Goal: Task Accomplishment & Management: Complete application form

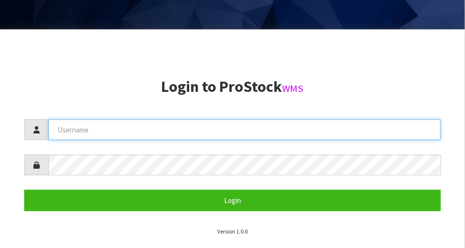
click at [167, 130] on input "text" at bounding box center [244, 130] width 393 height 21
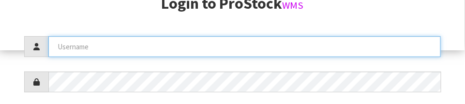
scroll to position [152, 0]
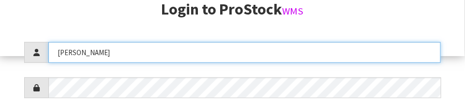
type input "[PERSON_NAME]"
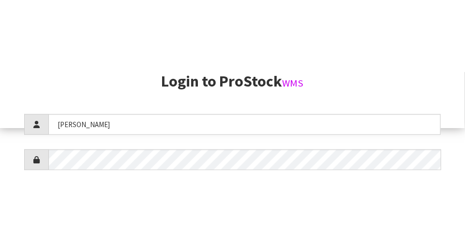
scroll to position [248, 0]
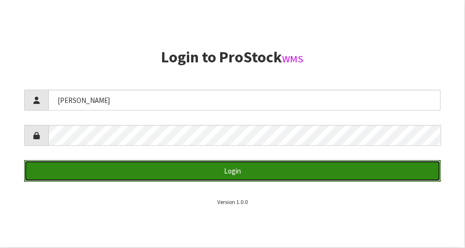
click at [291, 165] on button "Login" at bounding box center [232, 171] width 417 height 21
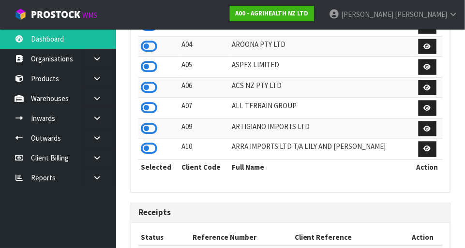
scroll to position [764, 335]
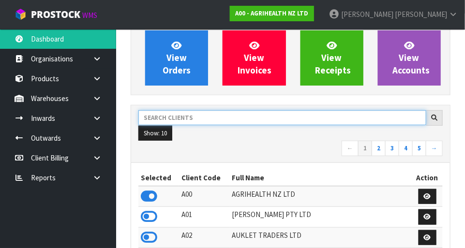
click at [217, 116] on input "text" at bounding box center [282, 117] width 288 height 15
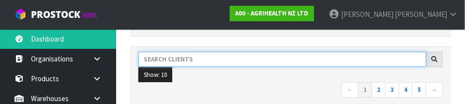
scroll to position [142, 0]
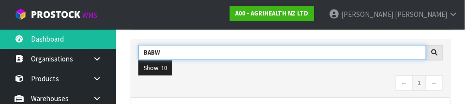
type input "BABW"
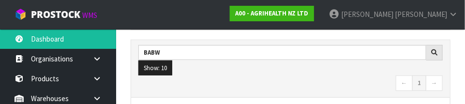
click at [273, 81] on nav "← 1 →" at bounding box center [290, 84] width 305 height 17
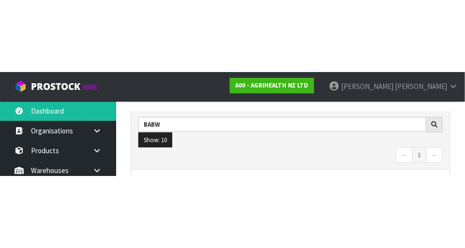
scroll to position [147, 0]
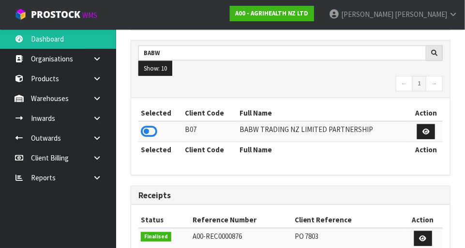
click at [149, 128] on icon at bounding box center [149, 131] width 16 height 15
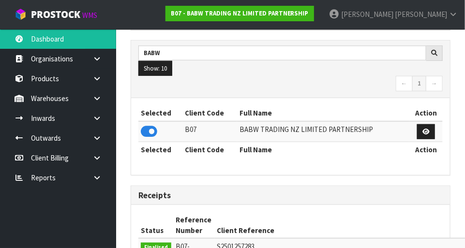
scroll to position [764, 335]
click at [103, 95] on link at bounding box center [100, 99] width 31 height 20
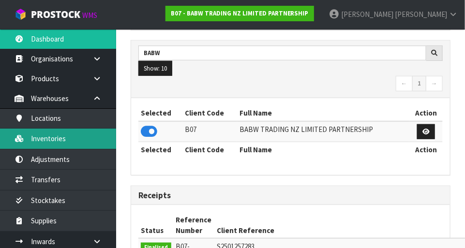
click at [78, 145] on link "Inventories" at bounding box center [58, 139] width 116 height 20
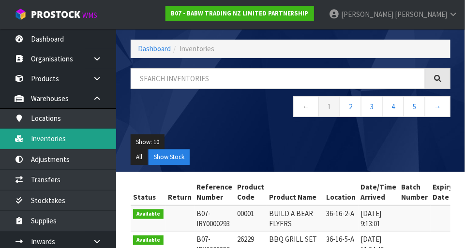
scroll to position [147, 0]
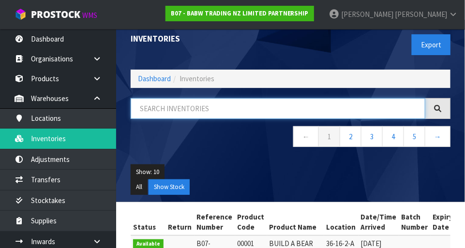
click at [186, 105] on input "text" at bounding box center [278, 108] width 295 height 21
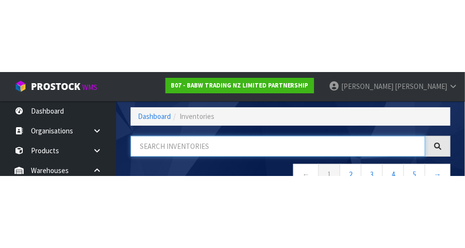
scroll to position [65, 0]
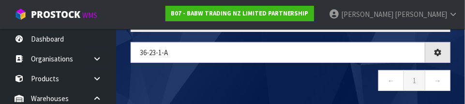
click at [291, 83] on nav "← 1 →" at bounding box center [291, 82] width 320 height 24
type input "36-23-1-A"
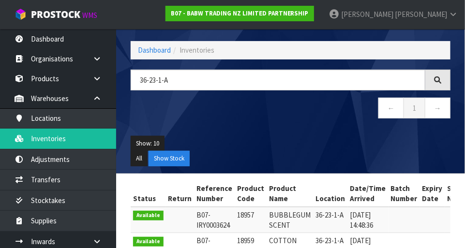
scroll to position [43, 0]
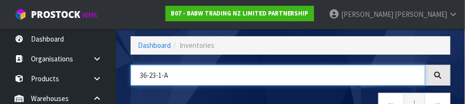
click at [263, 85] on input "36-23-1-A" at bounding box center [278, 75] width 295 height 21
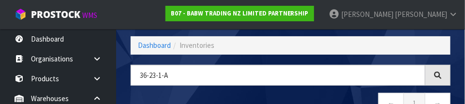
click at [212, 91] on div "36-23-1-A ← 1 →" at bounding box center [290, 94] width 335 height 59
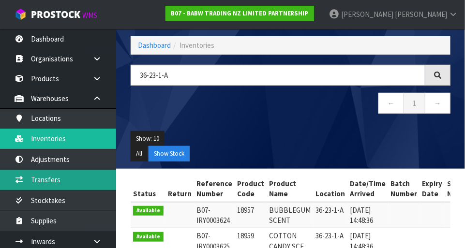
click at [77, 177] on link "Transfers" at bounding box center [58, 180] width 116 height 20
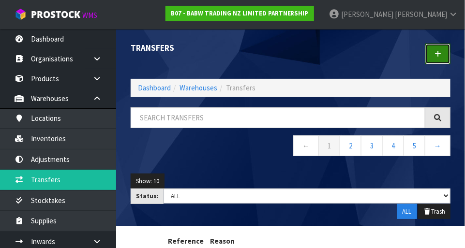
click at [291, 61] on link at bounding box center [438, 54] width 25 height 21
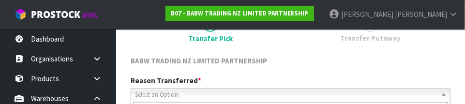
scroll to position [143, 0]
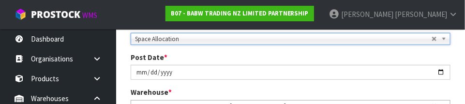
click at [291, 52] on div "Post Date * [DATE]" at bounding box center [290, 66] width 335 height 28
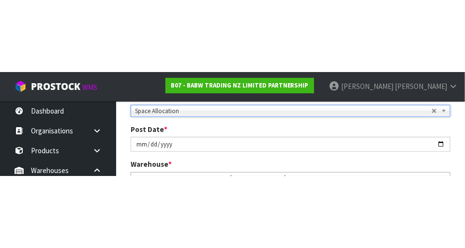
scroll to position [148, 0]
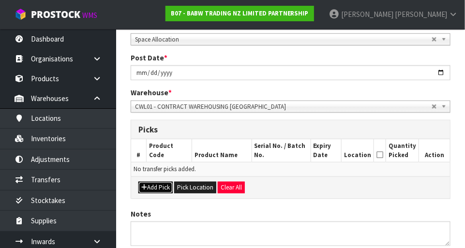
click at [159, 184] on button "Add Pick" at bounding box center [155, 188] width 34 height 12
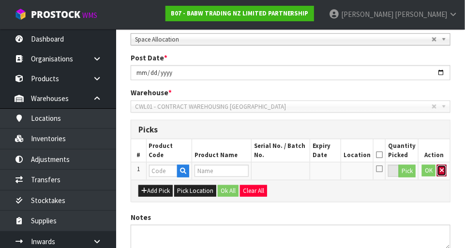
click at [291, 171] on button "button" at bounding box center [442, 171] width 10 height 12
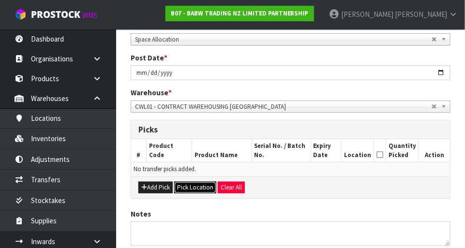
click at [196, 188] on button "Pick Location" at bounding box center [195, 188] width 42 height 12
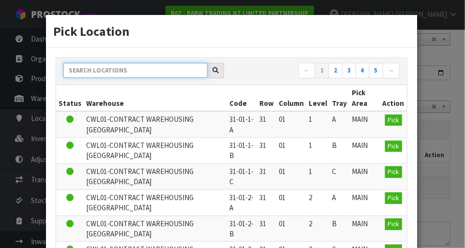
click at [158, 70] on input "text" at bounding box center [135, 70] width 144 height 15
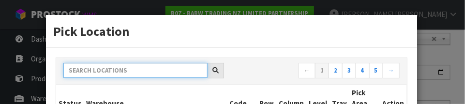
paste input "36-23-1-A"
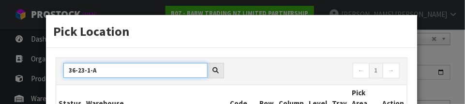
type input "36-23-1-A"
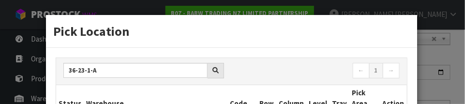
click at [291, 29] on h3 "Pick Location" at bounding box center [231, 31] width 357 height 18
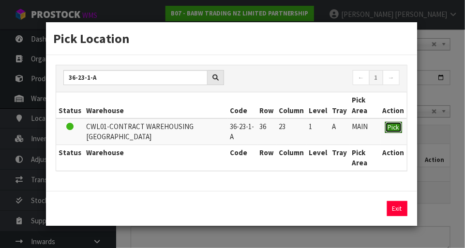
click at [291, 128] on span "Pick" at bounding box center [393, 127] width 11 height 8
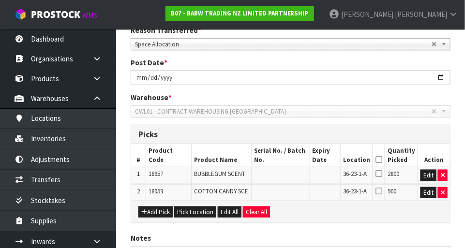
click at [291, 160] on icon at bounding box center [379, 160] width 7 height 0
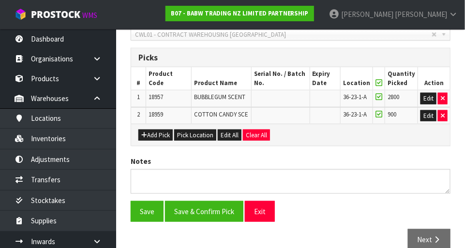
scroll to position [219, 0]
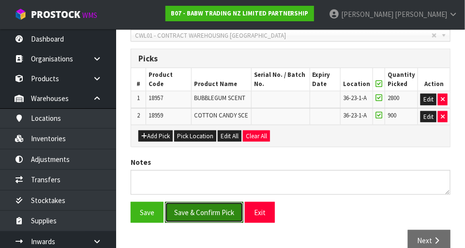
click at [221, 208] on button "Save & Confirm Pick" at bounding box center [204, 212] width 78 height 21
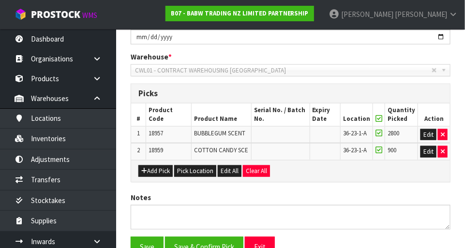
scroll to position [0, 0]
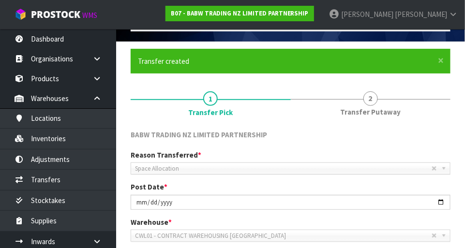
scroll to position [48, 0]
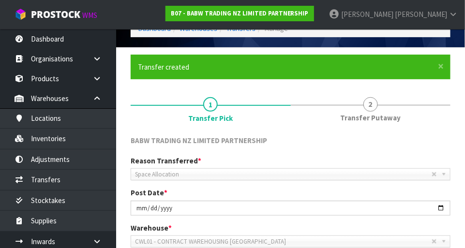
click at [291, 114] on span "Transfer Putaway" at bounding box center [370, 118] width 61 height 10
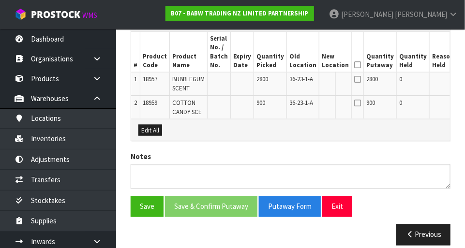
scroll to position [290, 0]
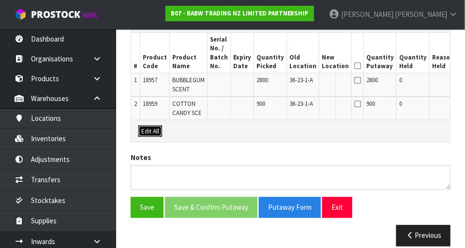
click at [160, 128] on button "Edit All" at bounding box center [150, 132] width 24 height 12
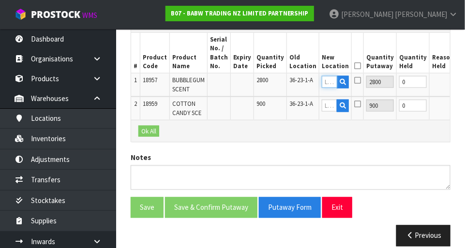
click at [291, 83] on input "text" at bounding box center [329, 82] width 15 height 12
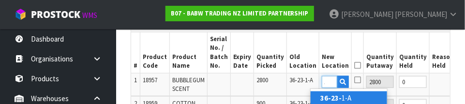
scroll to position [0, 13]
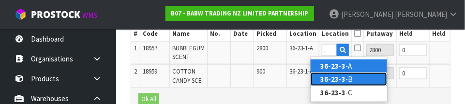
click at [291, 79] on link "36-23-3 -B" at bounding box center [349, 79] width 77 height 13
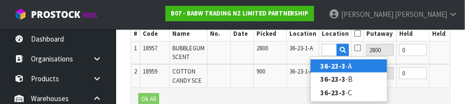
type input "36-23-3-B"
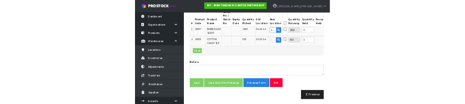
scroll to position [317, 0]
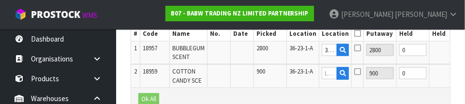
click at [291, 47] on icon at bounding box center [357, 48] width 7 height 8
click at [0, 0] on input "checkbox" at bounding box center [0, 0] width 0 height 0
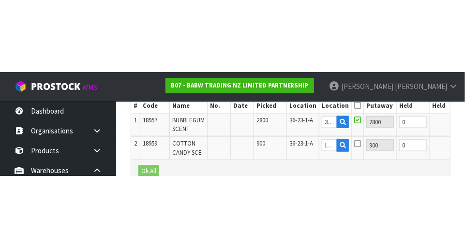
scroll to position [300, 0]
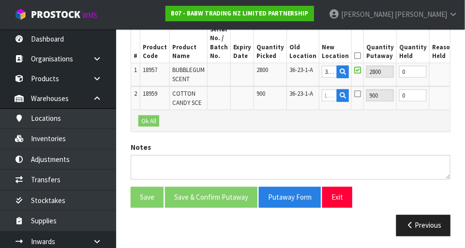
click at [291, 75] on button "OK" at bounding box center [466, 72] width 14 height 12
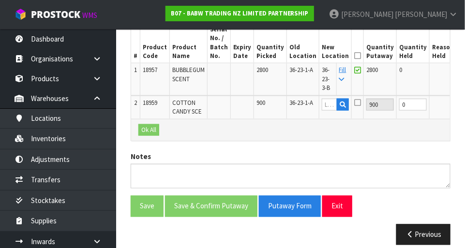
click at [291, 71] on link "Fill" at bounding box center [342, 74] width 7 height 17
type input "36-23-3-B"
click at [291, 56] on icon at bounding box center [357, 56] width 7 height 0
click at [291, 103] on button "OK" at bounding box center [468, 105] width 14 height 12
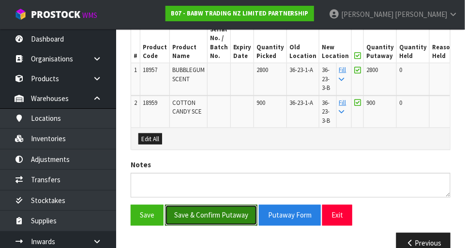
click at [214, 217] on button "Save & Confirm Putaway" at bounding box center [211, 215] width 92 height 21
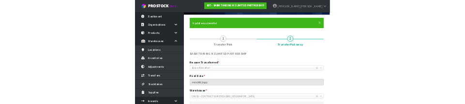
scroll to position [0, 0]
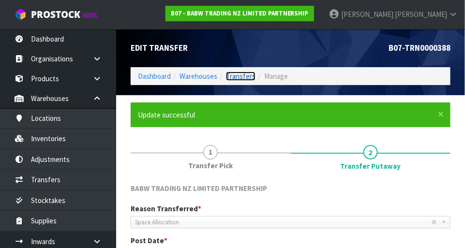
click at [240, 75] on link "Transfers" at bounding box center [241, 76] width 30 height 9
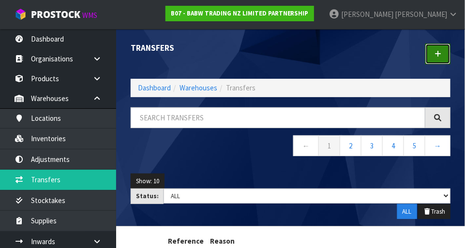
click at [291, 55] on icon at bounding box center [438, 53] width 7 height 7
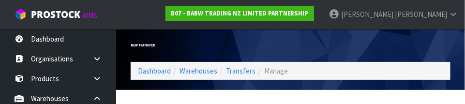
scroll to position [143, 0]
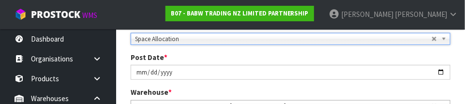
click at [291, 55] on div "Post Date * [DATE]" at bounding box center [290, 66] width 335 height 28
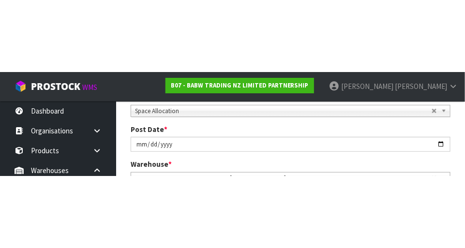
scroll to position [148, 0]
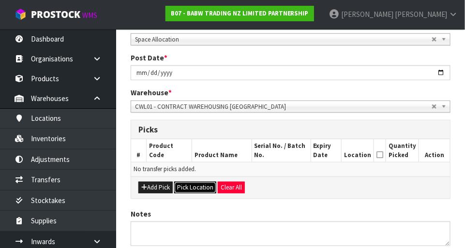
click at [197, 191] on button "Pick Location" at bounding box center [195, 188] width 42 height 12
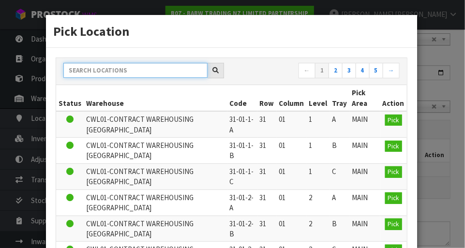
click at [153, 68] on input "text" at bounding box center [135, 70] width 144 height 15
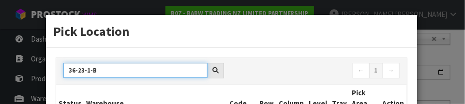
type input "36-23-1-B"
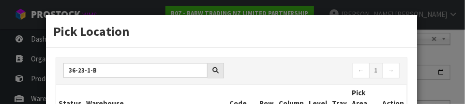
click at [291, 35] on h3 "Pick Location" at bounding box center [231, 31] width 357 height 18
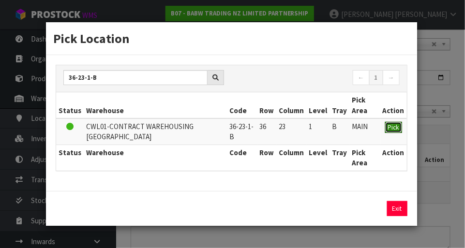
click at [291, 129] on span "Pick" at bounding box center [393, 127] width 11 height 8
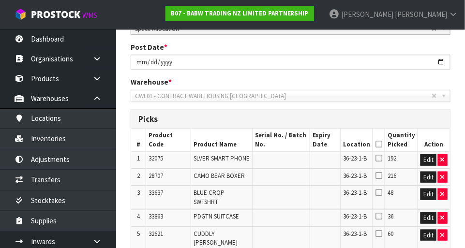
scroll to position [244, 0]
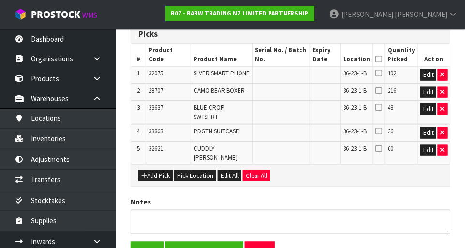
click at [291, 59] on icon at bounding box center [379, 59] width 7 height 0
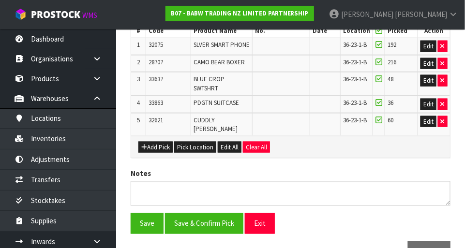
scroll to position [291, 0]
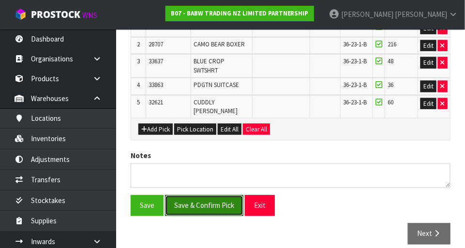
click at [207, 201] on button "Save & Confirm Pick" at bounding box center [204, 206] width 78 height 21
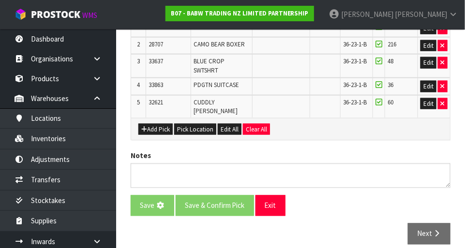
scroll to position [0, 0]
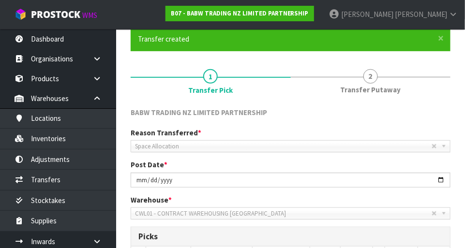
scroll to position [75, 0]
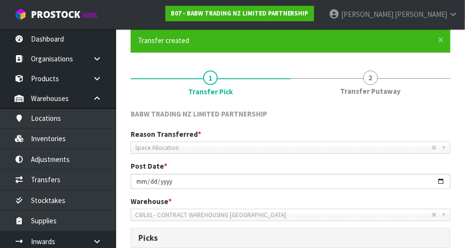
click at [291, 88] on span "Transfer Putaway" at bounding box center [370, 91] width 61 height 10
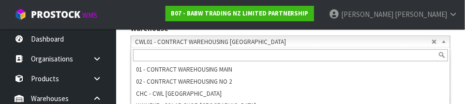
scroll to position [246, 0]
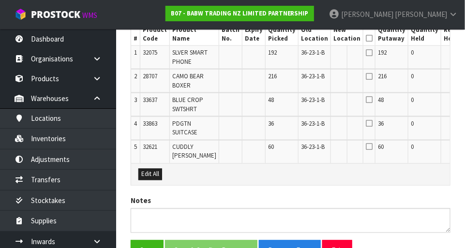
scroll to position [398, 0]
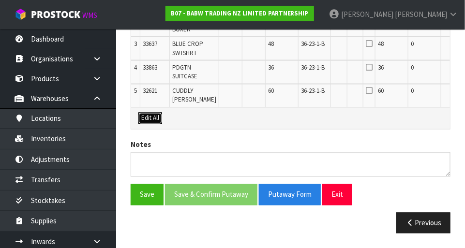
click at [155, 122] on button "Edit All" at bounding box center [150, 119] width 24 height 12
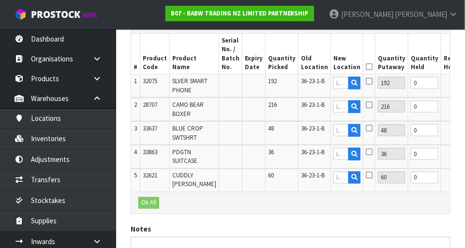
scroll to position [288, 0]
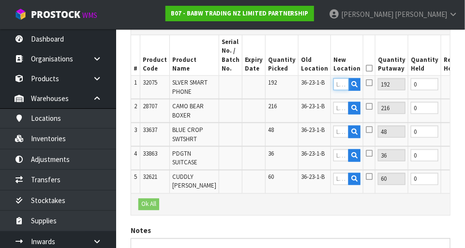
click at [291, 87] on input "text" at bounding box center [341, 84] width 15 height 12
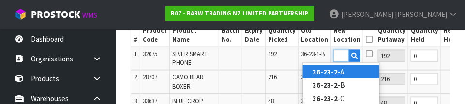
scroll to position [321, 0]
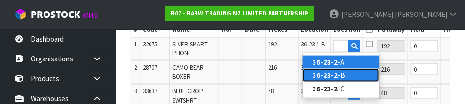
click at [291, 77] on link "36-23-2 -B" at bounding box center [341, 75] width 77 height 13
type input "36-23-2-B"
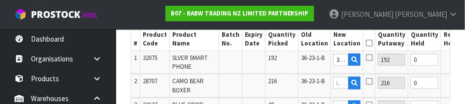
click at [291, 57] on icon at bounding box center [369, 58] width 7 height 8
click at [0, 0] on input "checkbox" at bounding box center [0, 0] width 0 height 0
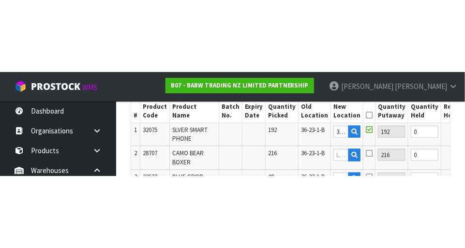
scroll to position [312, 0]
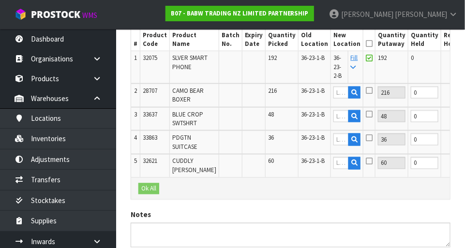
click at [291, 61] on td "Fill" at bounding box center [355, 67] width 15 height 32
click at [291, 60] on link "Fill" at bounding box center [354, 62] width 7 height 17
type input "36-23-2-B"
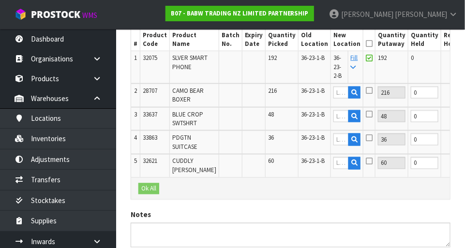
type input "36-23-2-B"
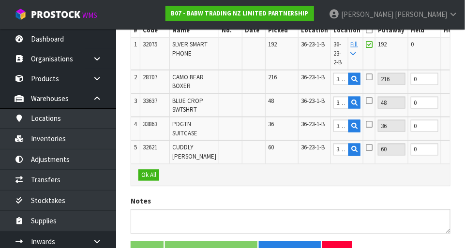
scroll to position [345, 0]
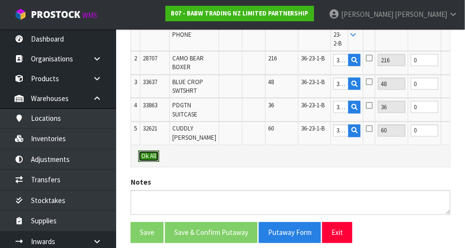
click at [155, 163] on button "Ok All" at bounding box center [148, 157] width 21 height 12
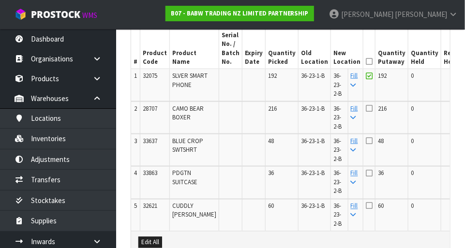
scroll to position [295, 0]
click at [291, 61] on icon at bounding box center [369, 61] width 7 height 0
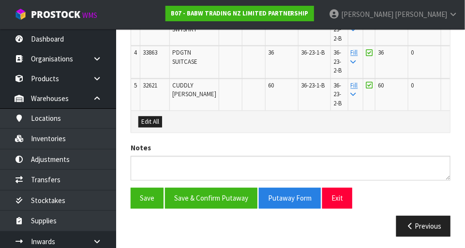
scroll to position [413, 0]
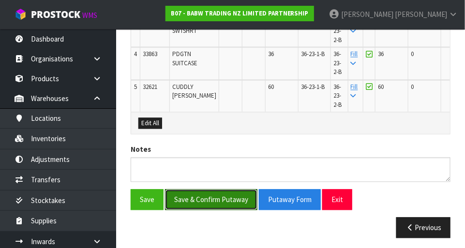
click at [220, 190] on button "Save & Confirm Putaway" at bounding box center [211, 200] width 92 height 21
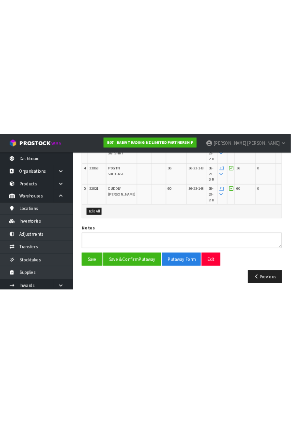
scroll to position [0, 0]
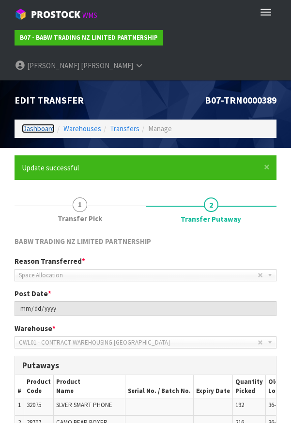
click at [42, 124] on link "Dashboard" at bounding box center [38, 128] width 33 height 9
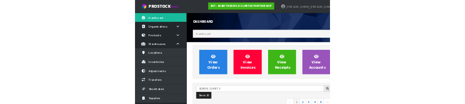
scroll to position [764, 335]
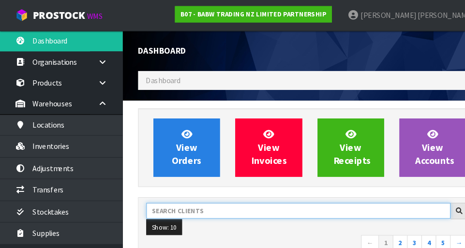
click at [188, 195] on input "text" at bounding box center [282, 199] width 288 height 15
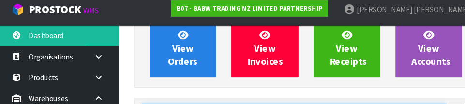
scroll to position [139, 0]
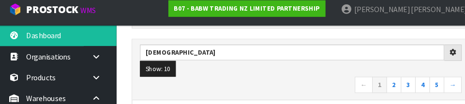
click at [291, 73] on ul "Show: 10 5 10 25 50" at bounding box center [290, 70] width 305 height 15
type input "JUI"
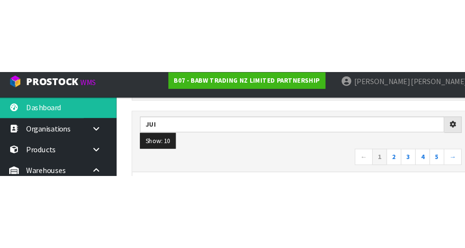
scroll to position [144, 0]
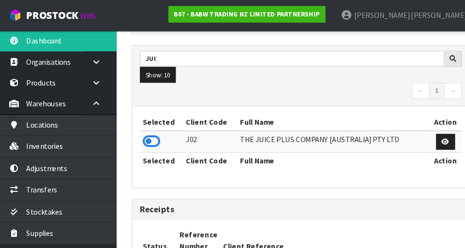
click at [151, 139] on icon at bounding box center [149, 134] width 16 height 15
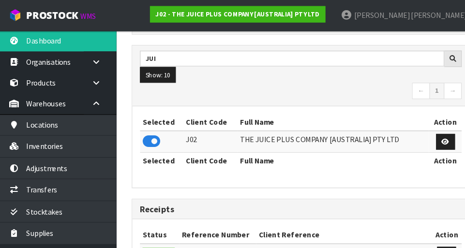
scroll to position [764, 335]
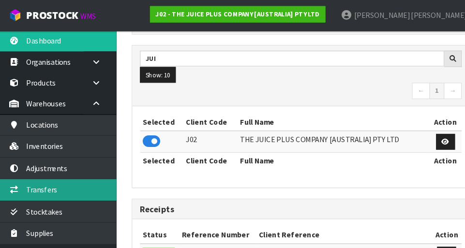
click at [68, 185] on link "Transfers" at bounding box center [58, 180] width 116 height 20
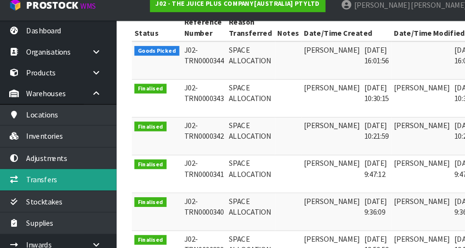
scroll to position [0, 25]
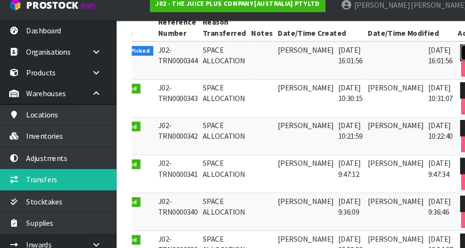
click at [291, 60] on icon at bounding box center [450, 59] width 7 height 6
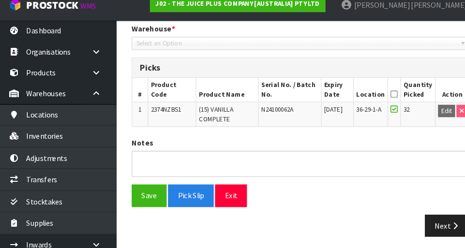
type input "[DATE]"
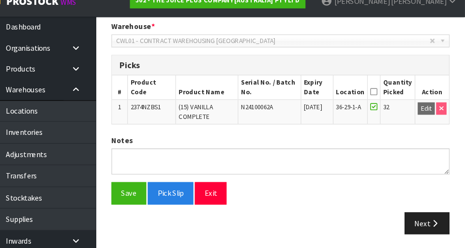
click at [291, 100] on icon at bounding box center [379, 100] width 7 height 0
click at [291, 226] on icon "button" at bounding box center [436, 224] width 9 height 7
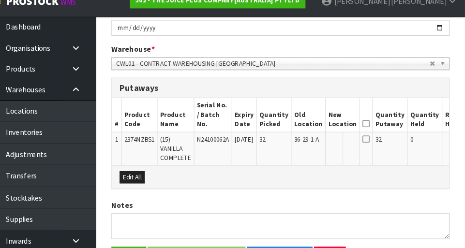
scroll to position [183, 0]
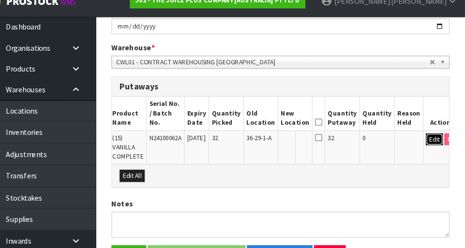
click at [291, 140] on button "Edit" at bounding box center [437, 146] width 16 height 12
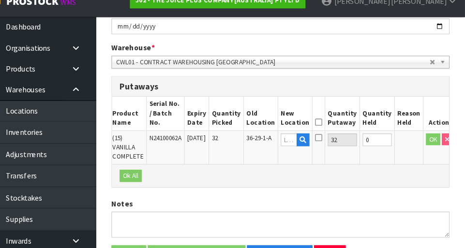
scroll to position [0, 42]
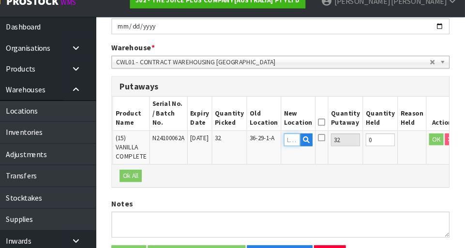
click at [291, 140] on input "text" at bounding box center [301, 146] width 15 height 12
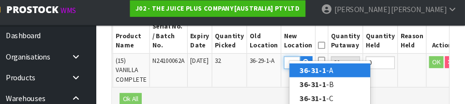
scroll to position [0, 15]
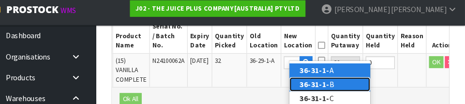
click at [291, 87] on link "36-31-1- B" at bounding box center [337, 84] width 77 height 13
type input "36-31-1-B"
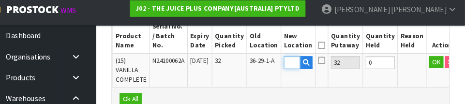
scroll to position [0, 0]
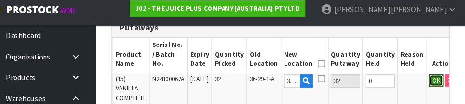
click at [291, 76] on button "OK" at bounding box center [438, 82] width 14 height 12
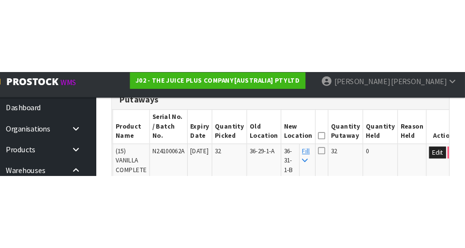
scroll to position [233, 0]
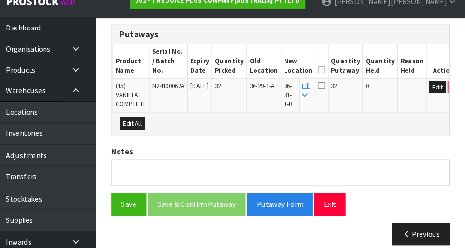
click at [291, 79] on icon at bounding box center [329, 79] width 7 height 0
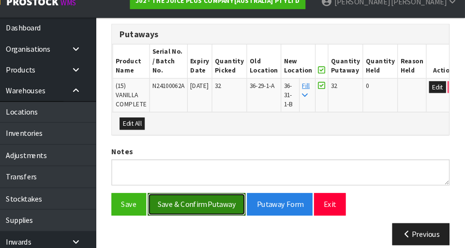
click at [230, 199] on button "Save & Confirm Putaway" at bounding box center [211, 206] width 92 height 21
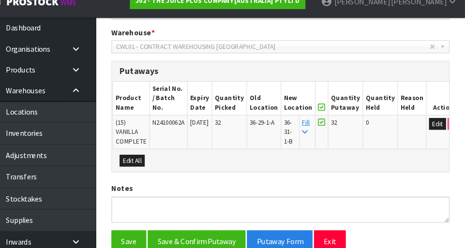
scroll to position [0, 0]
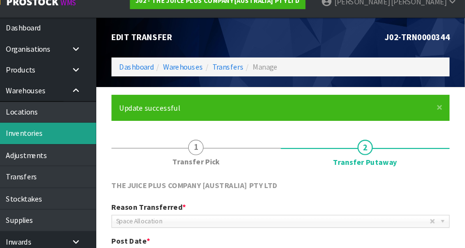
click at [65, 144] on link "Inventories" at bounding box center [58, 139] width 116 height 20
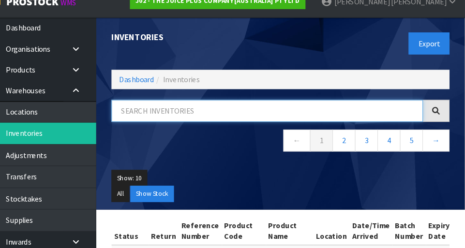
click at [214, 120] on input "text" at bounding box center [278, 117] width 295 height 21
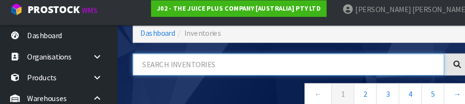
scroll to position [62, 0]
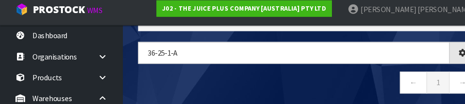
click at [254, 87] on nav "← 1 →" at bounding box center [291, 85] width 320 height 24
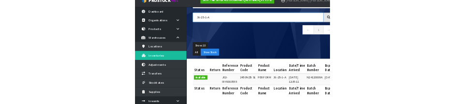
scroll to position [73, 0]
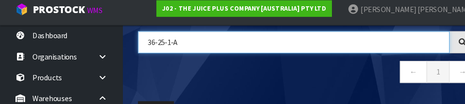
click at [262, 43] on input "36-25-1-A" at bounding box center [278, 45] width 295 height 21
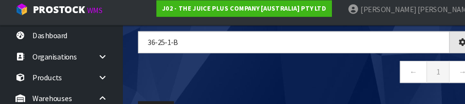
click at [291, 88] on div "36-25-1-b ← 1 →" at bounding box center [290, 64] width 335 height 59
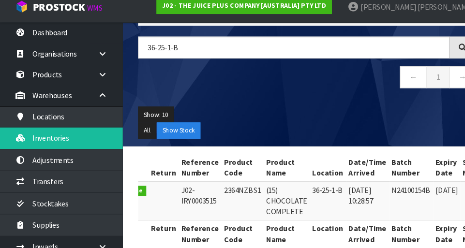
scroll to position [0, 0]
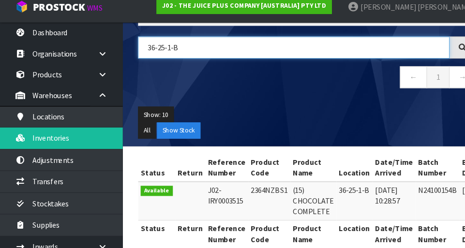
click at [216, 55] on input "36-25-1-B" at bounding box center [278, 53] width 295 height 21
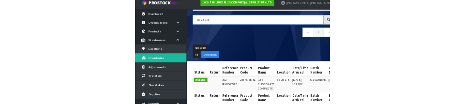
scroll to position [67, 0]
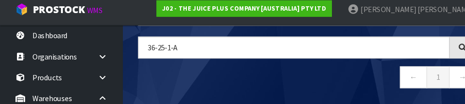
click at [252, 80] on nav "← 1 →" at bounding box center [291, 80] width 320 height 24
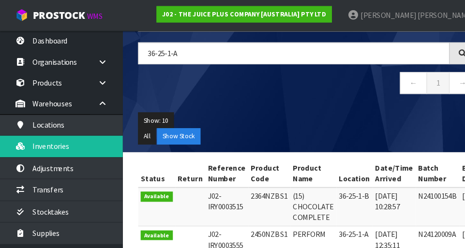
type input "36-25-1-A"
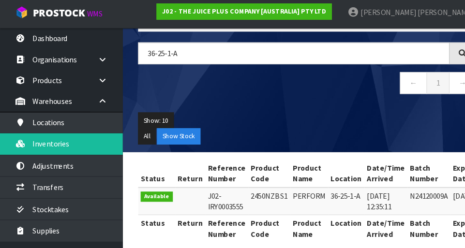
copy td "2450NZBS1"
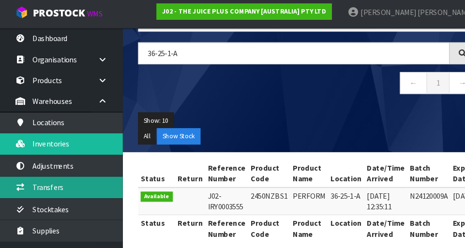
click at [58, 185] on link "Transfers" at bounding box center [58, 180] width 116 height 20
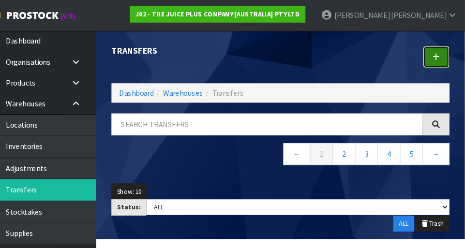
click at [291, 57] on icon at bounding box center [438, 53] width 7 height 7
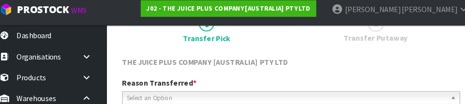
scroll to position [141, 0]
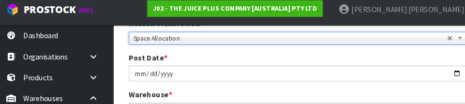
click at [291, 92] on div "Warehouse * 01 - CONTRACT WAREHOUSING MAIN 02 - CONTRACT WAREHOUSING NO 2 CHC -…" at bounding box center [290, 102] width 335 height 25
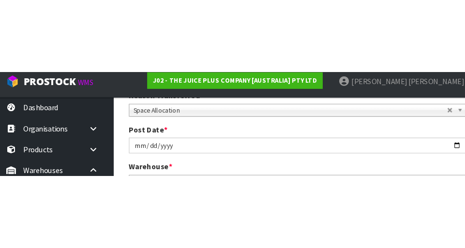
scroll to position [146, 0]
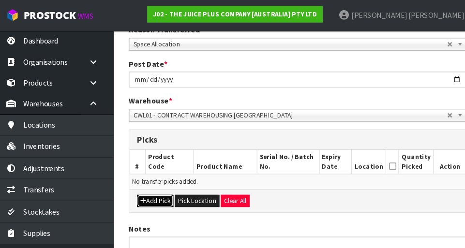
click at [162, 192] on button "Add Pick" at bounding box center [155, 190] width 34 height 12
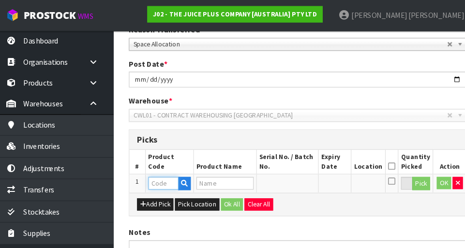
paste input "2450NZBS1"
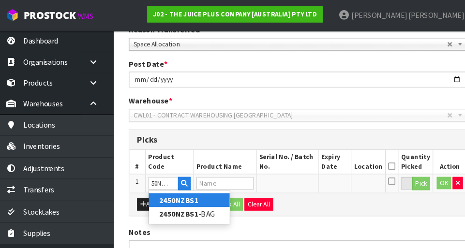
click at [195, 187] on strong "2450NZBS1" at bounding box center [177, 189] width 37 height 9
type input "2450NZBS1"
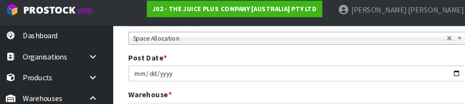
scroll to position [259, 0]
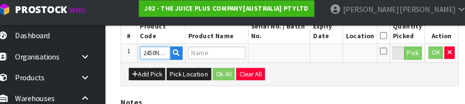
type input "PERFORM"
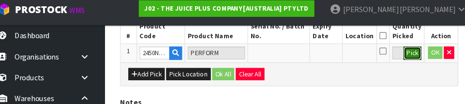
click at [291, 60] on button "Pick" at bounding box center [407, 55] width 17 height 13
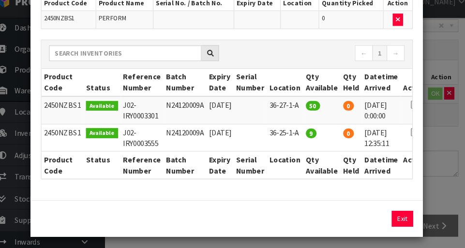
scroll to position [0, 23]
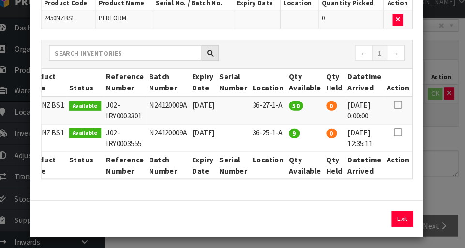
click at [291, 138] on icon at bounding box center [394, 138] width 8 height 0
click at [291, 225] on button "Assign Pick" at bounding box center [365, 220] width 40 height 15
type input "9"
click at [291, 183] on div "Pick Line Picks Product Code Product Name Serial No. / Batch No. Expiry Date Lo…" at bounding box center [232, 124] width 465 height 248
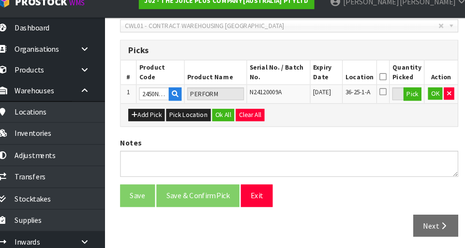
click at [291, 85] on icon at bounding box center [379, 85] width 7 height 0
click at [291, 104] on button "OK" at bounding box center [429, 101] width 14 height 12
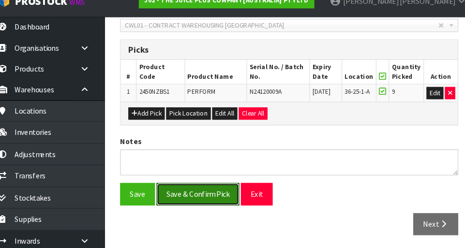
click at [222, 196] on button "Save & Confirm Pick" at bounding box center [204, 197] width 78 height 21
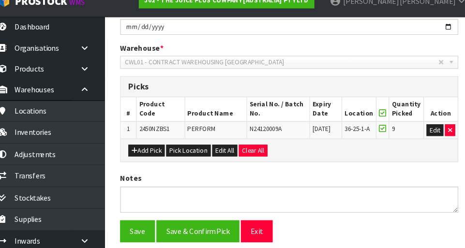
scroll to position [0, 0]
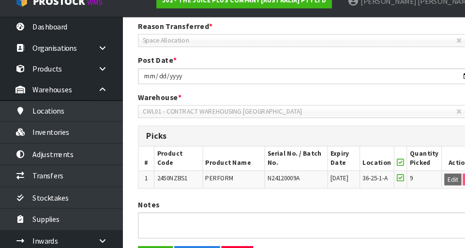
scroll to position [231, 0]
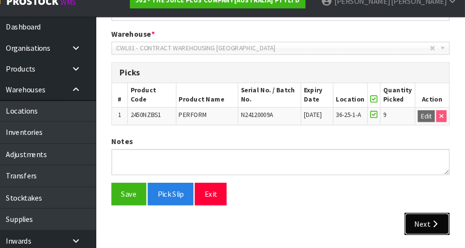
click at [291, 225] on icon "button" at bounding box center [436, 225] width 9 height 7
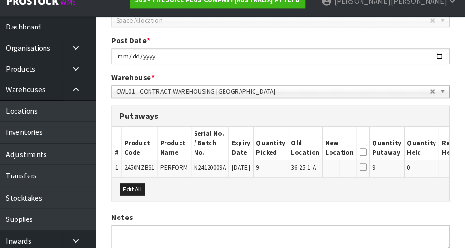
scroll to position [194, 0]
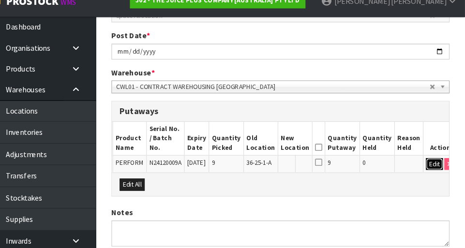
click at [291, 163] on button "Edit" at bounding box center [437, 169] width 16 height 12
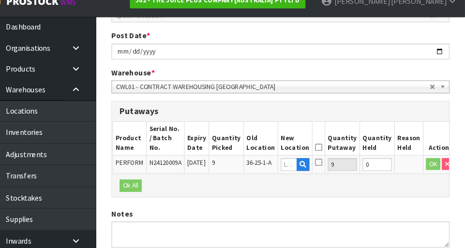
scroll to position [0, 39]
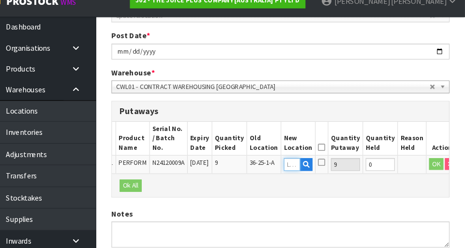
click at [291, 163] on input "text" at bounding box center [301, 169] width 15 height 12
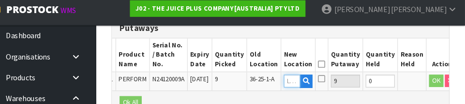
scroll to position [294, 0]
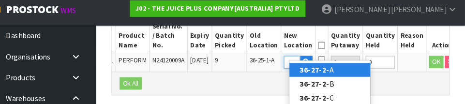
type input "36-27-2-A"
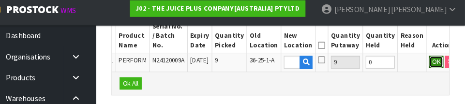
click at [291, 58] on button "OK" at bounding box center [438, 64] width 14 height 12
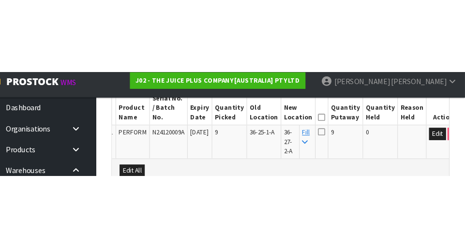
scroll to position [0, 0]
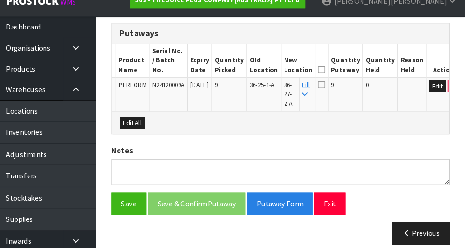
click at [291, 79] on icon at bounding box center [329, 79] width 7 height 0
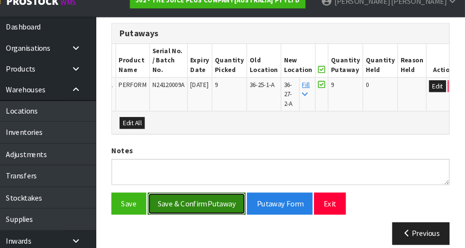
click at [225, 196] on button "Save & Confirm Putaway" at bounding box center [211, 206] width 92 height 21
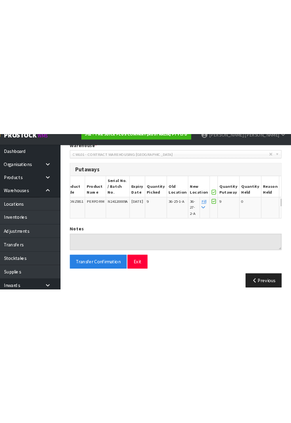
scroll to position [15, 0]
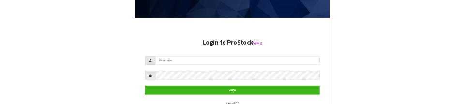
scroll to position [205, 0]
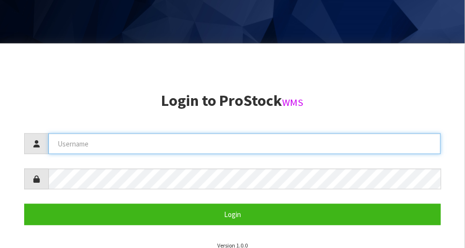
click at [77, 141] on input "text" at bounding box center [244, 144] width 393 height 21
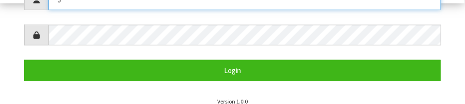
scroll to position [200, 0]
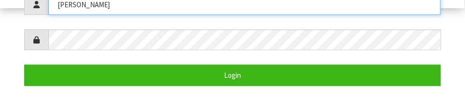
type input "[PERSON_NAME]"
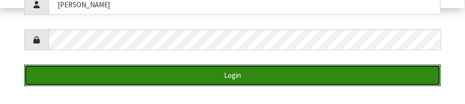
click at [364, 71] on button "Login" at bounding box center [232, 75] width 417 height 21
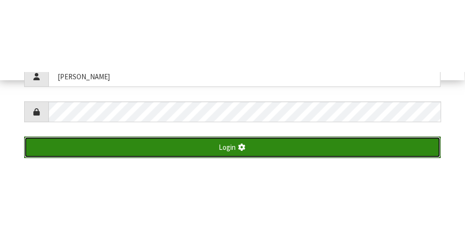
scroll to position [248, 0]
